Goal: Information Seeking & Learning: Check status

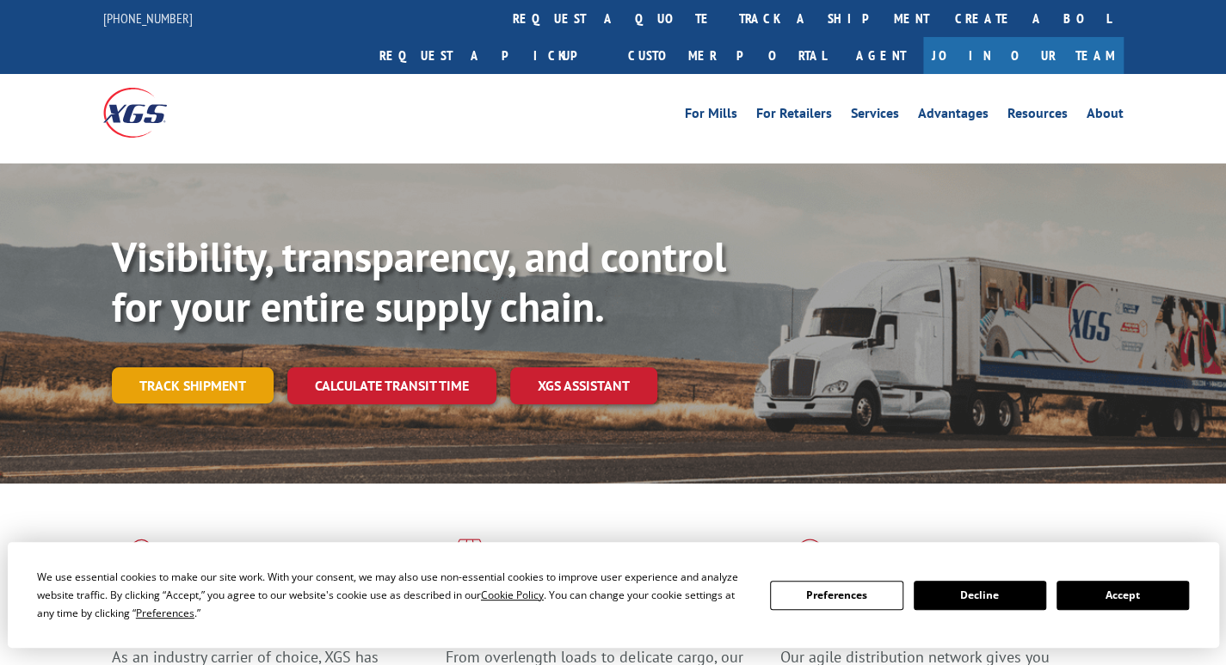
click at [193, 367] on link "Track shipment" at bounding box center [193, 385] width 162 height 36
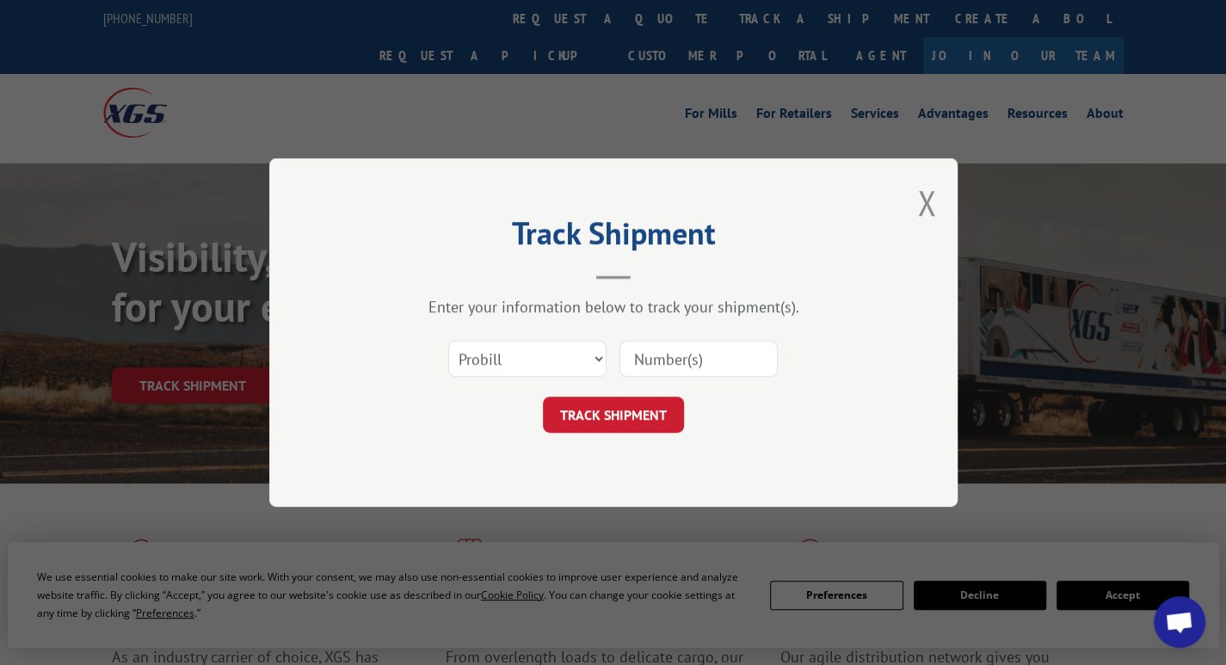
click at [681, 354] on input at bounding box center [698, 359] width 158 height 36
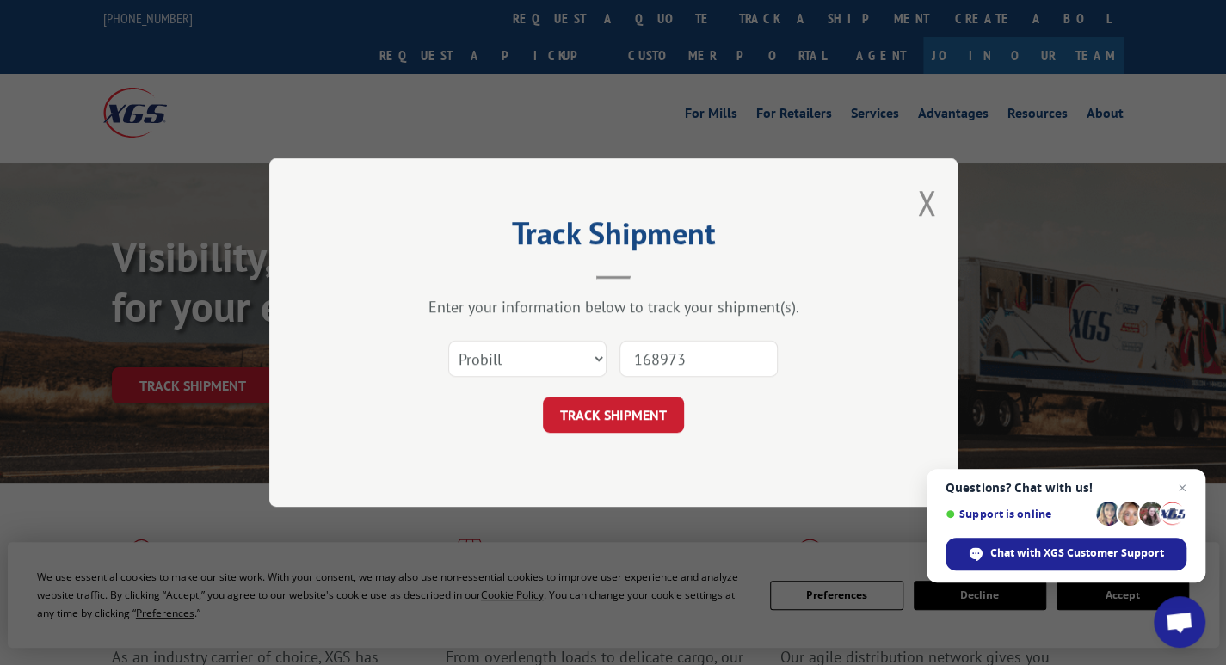
type input "1689736"
click button "TRACK SHIPMENT" at bounding box center [613, 415] width 141 height 36
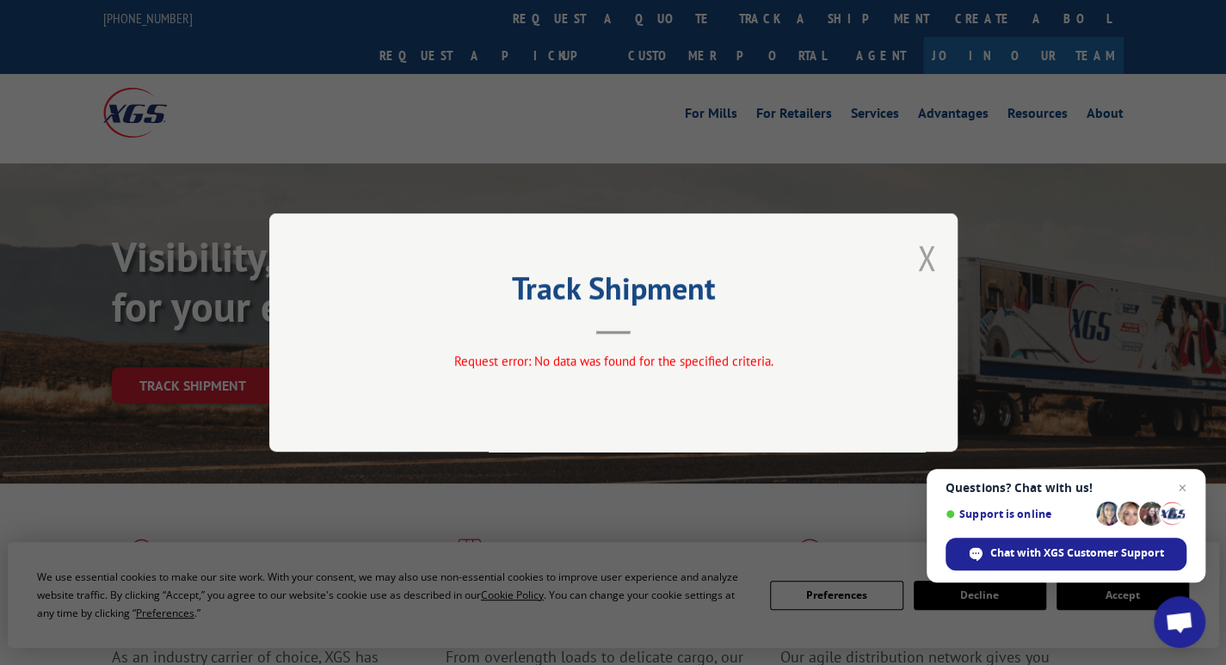
click at [924, 251] on button "Close modal" at bounding box center [926, 258] width 19 height 46
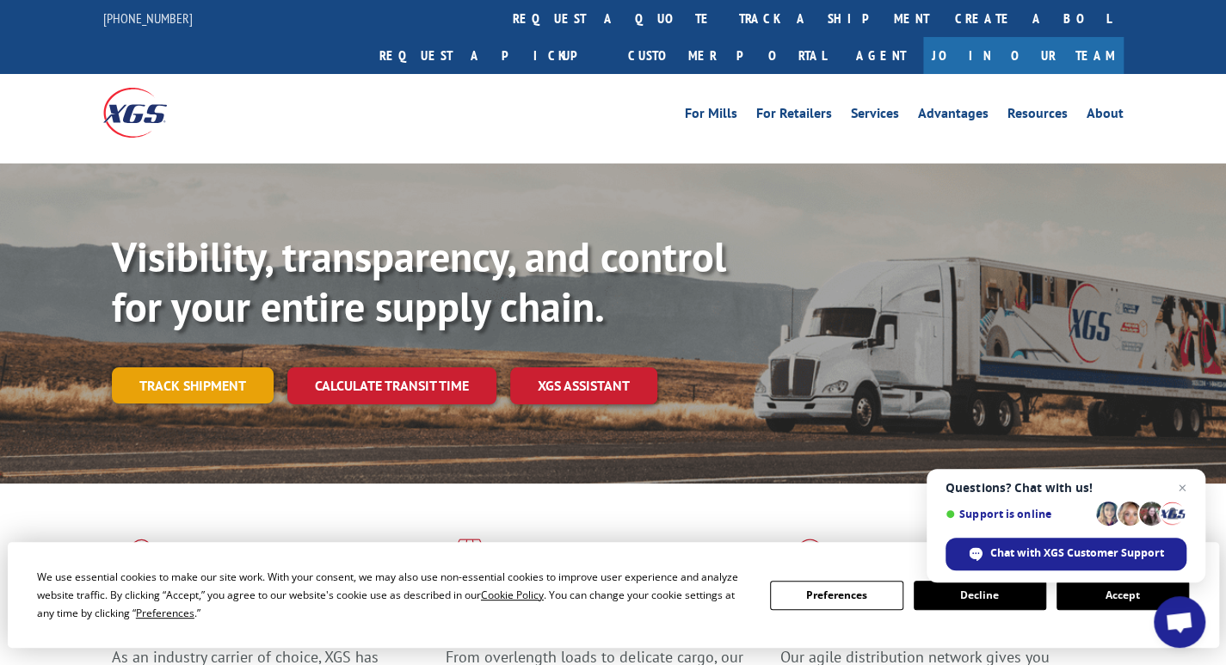
click at [213, 367] on link "Track shipment" at bounding box center [193, 385] width 162 height 36
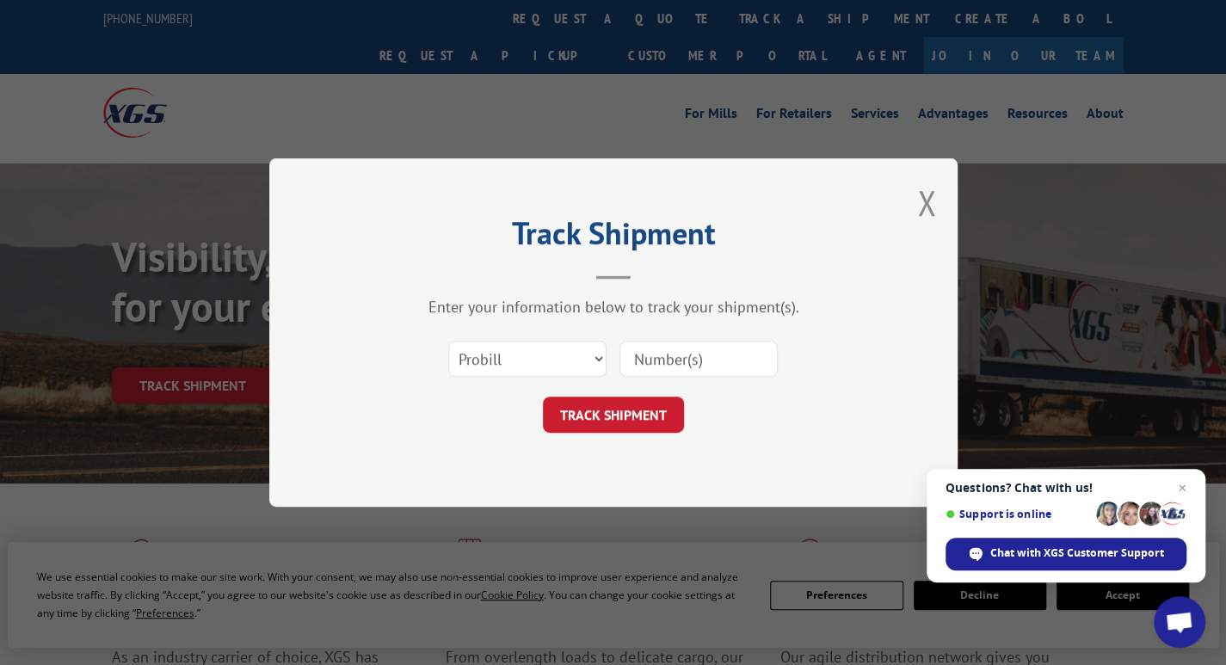
click at [688, 360] on input at bounding box center [698, 359] width 158 height 36
type input "17689736"
click button "TRACK SHIPMENT" at bounding box center [613, 415] width 141 height 36
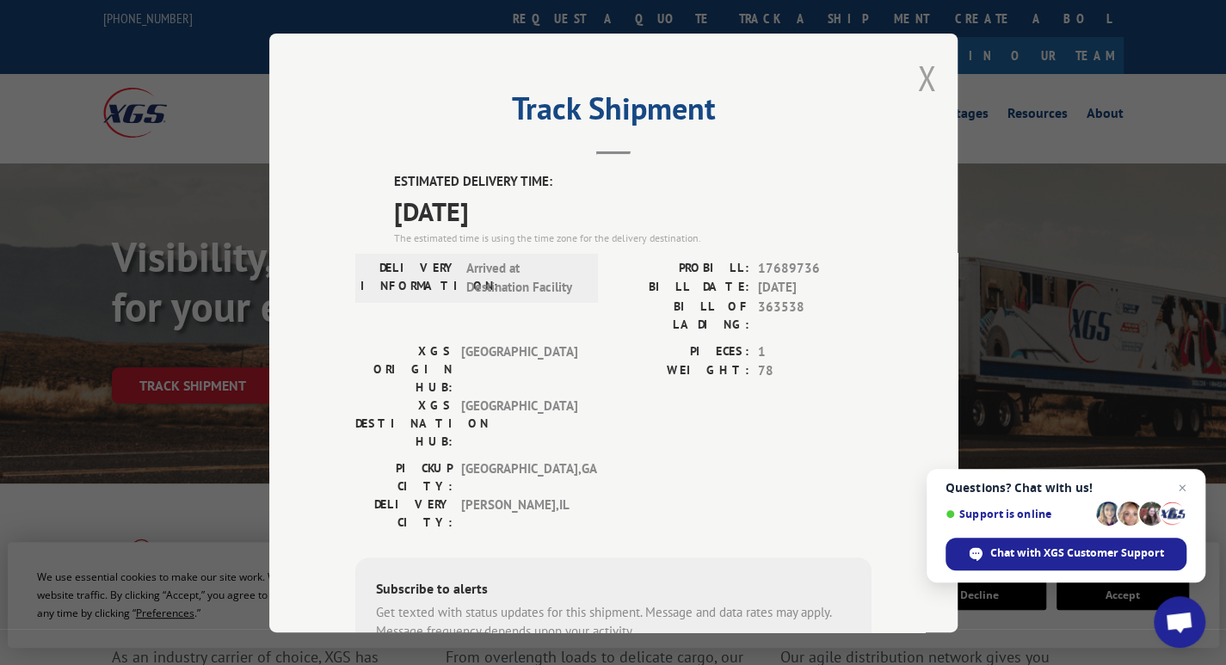
click at [919, 78] on button "Close modal" at bounding box center [926, 78] width 19 height 46
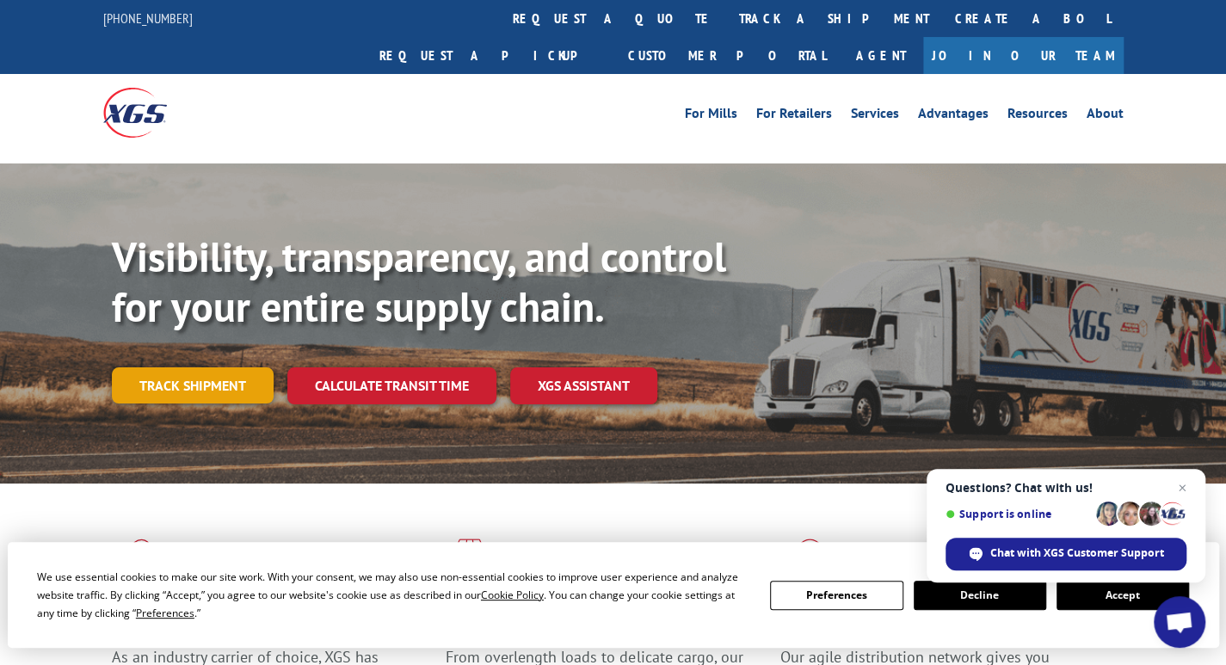
click at [214, 367] on link "Track shipment" at bounding box center [193, 385] width 162 height 36
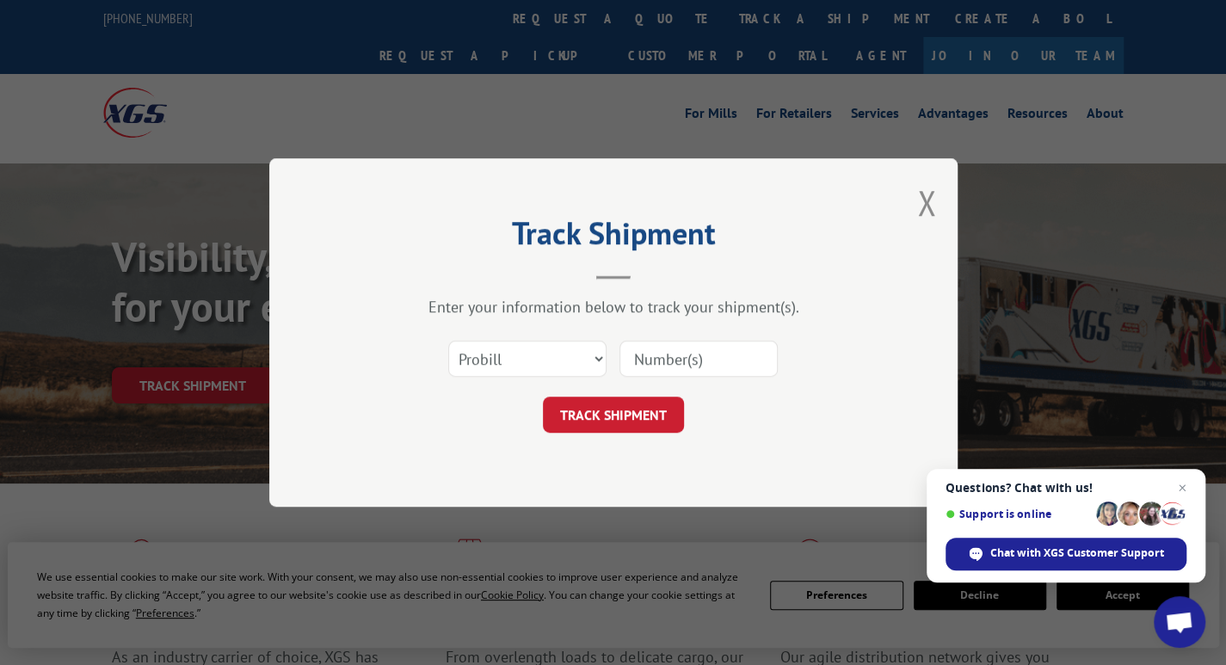
click at [731, 357] on input at bounding box center [698, 359] width 158 height 36
type input "17685301"
click button "TRACK SHIPMENT" at bounding box center [613, 415] width 141 height 36
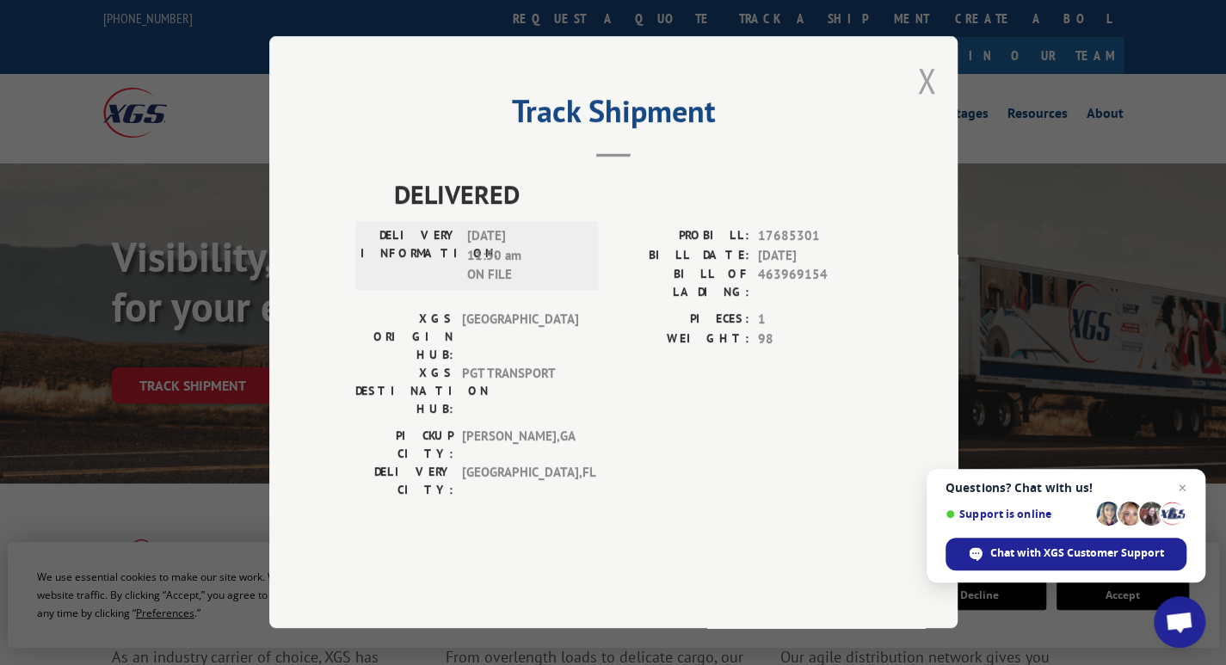
click at [923, 103] on button "Close modal" at bounding box center [926, 81] width 19 height 46
